Goal: Navigation & Orientation: Find specific page/section

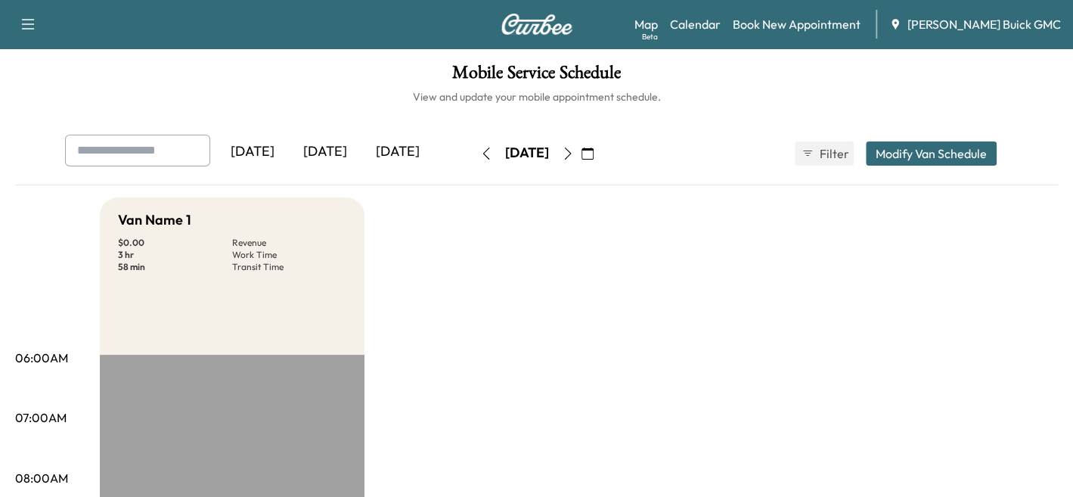
click at [324, 153] on div "[DATE]" at bounding box center [325, 152] width 73 height 35
click at [410, 149] on div "[DATE]" at bounding box center [397, 152] width 73 height 35
click at [574, 155] on icon "button" at bounding box center [568, 153] width 12 height 12
click at [574, 153] on icon "button" at bounding box center [568, 153] width 12 height 12
